Goal: Information Seeking & Learning: Learn about a topic

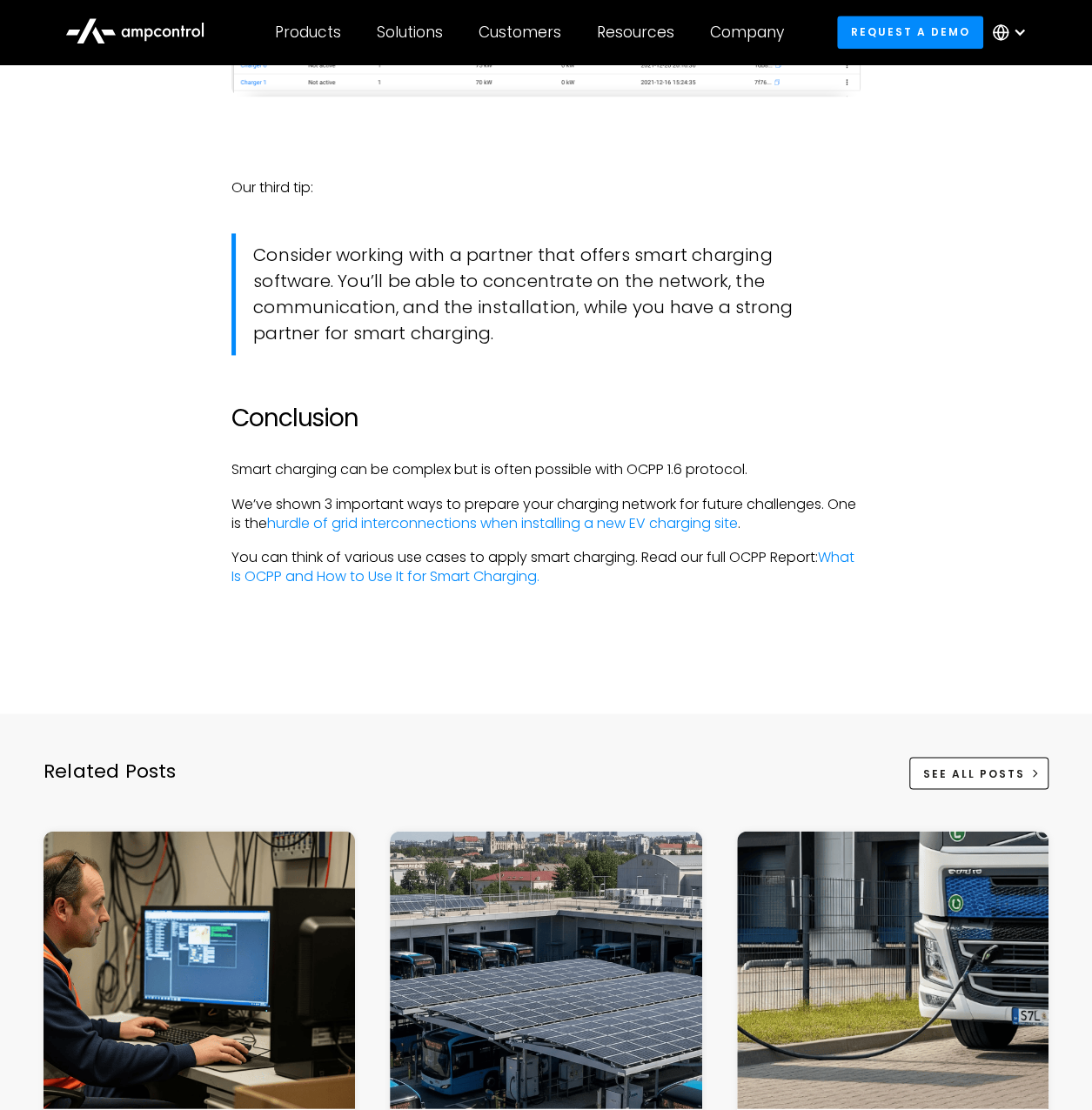
scroll to position [4696, 0]
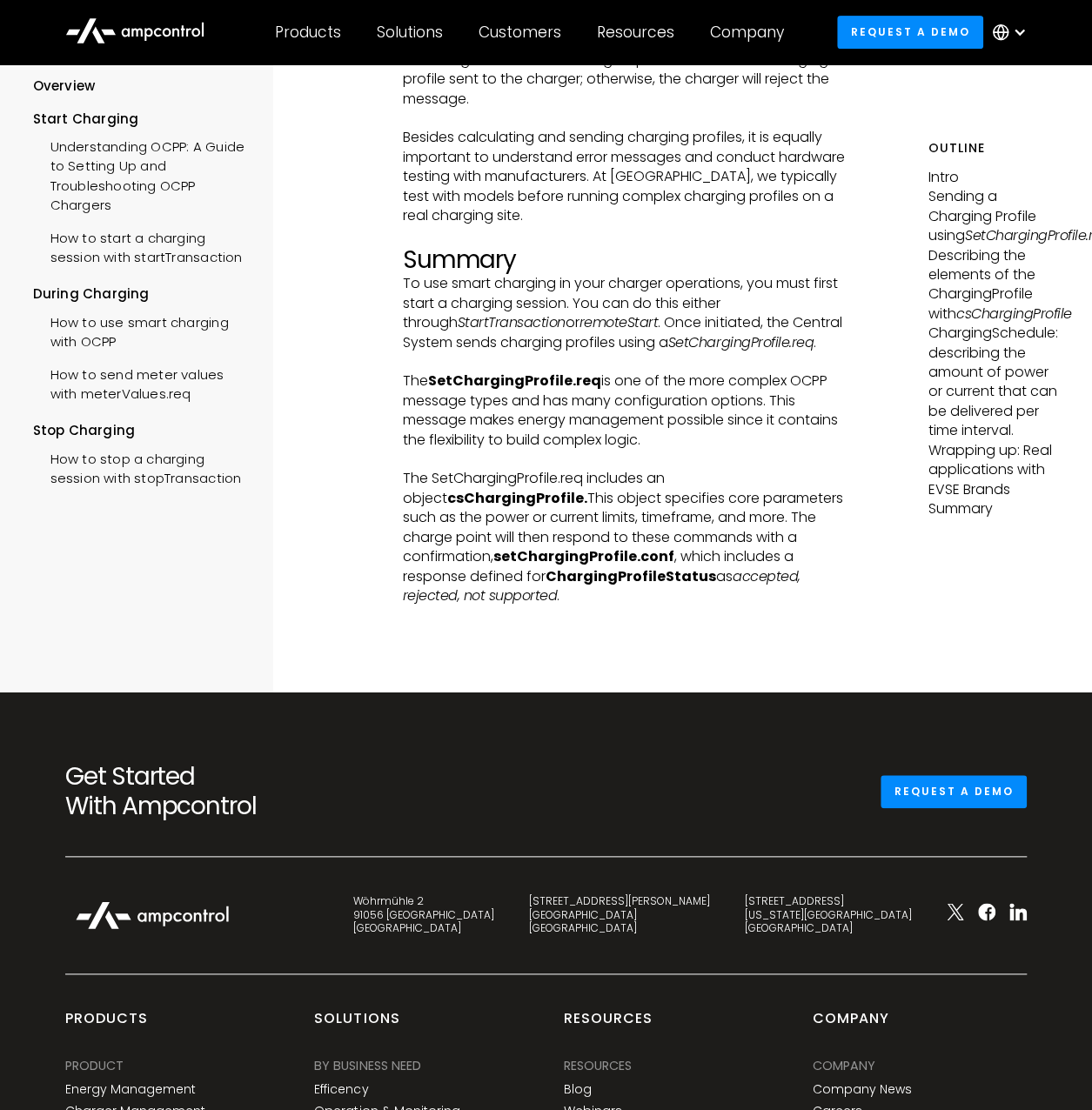
scroll to position [6958, 0]
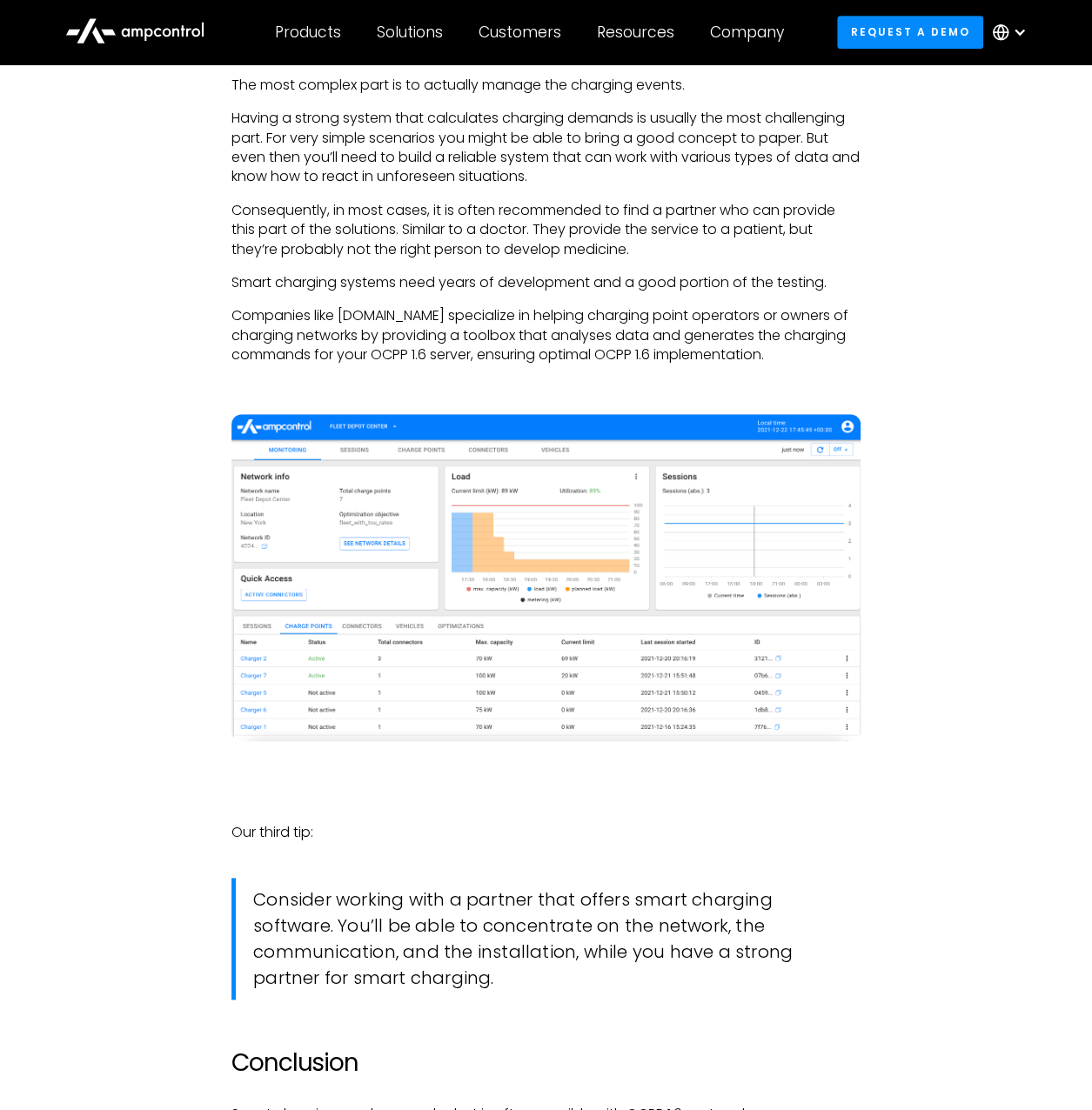
scroll to position [3566, 0]
